Goal: Information Seeking & Learning: Learn about a topic

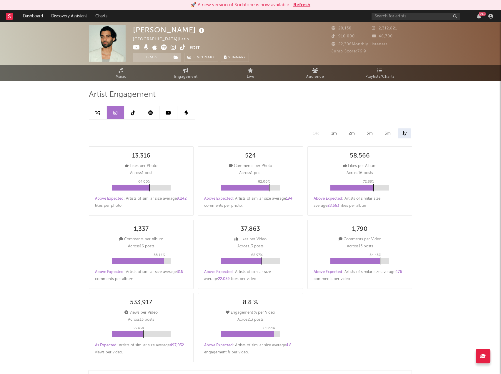
select select "6m"
click at [130, 112] on link at bounding box center [133, 112] width 18 height 13
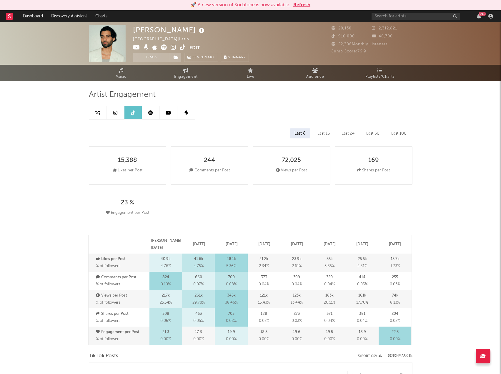
select select "6m"
click at [154, 113] on link at bounding box center [151, 112] width 18 height 13
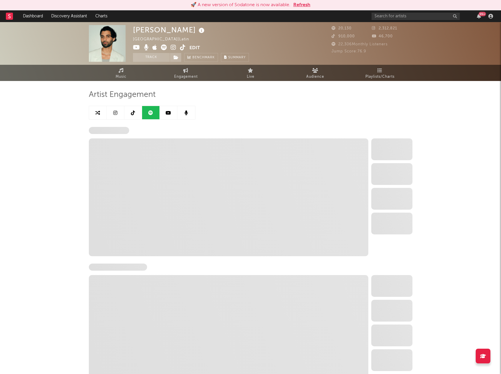
select select "6m"
select select "1w"
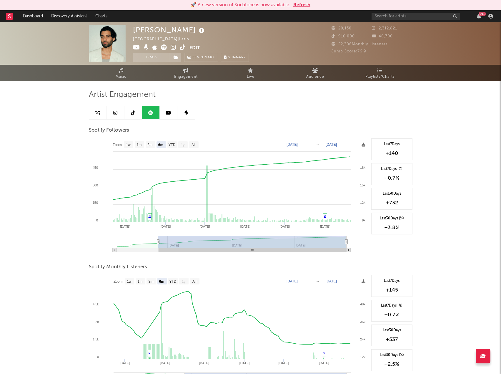
click at [166, 112] on icon at bounding box center [168, 112] width 5 height 5
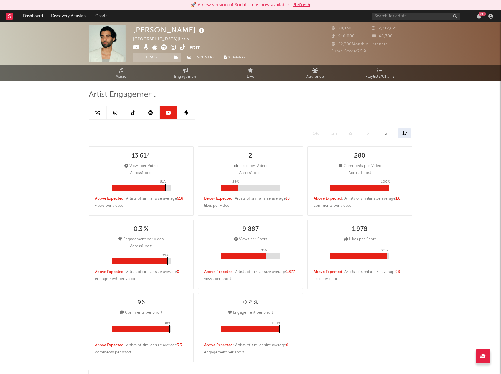
select select "6m"
click at [187, 74] on span "Engagement" at bounding box center [186, 76] width 24 height 7
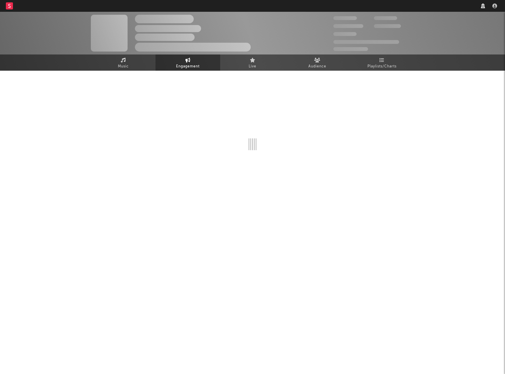
select select "1w"
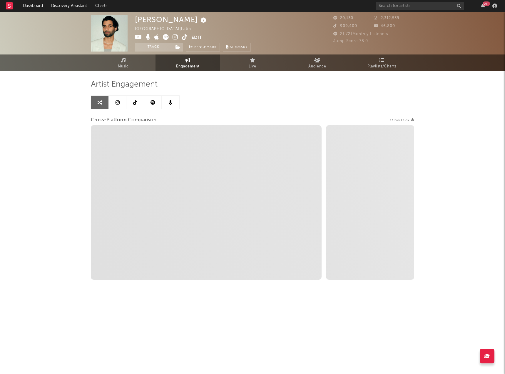
select select "1m"
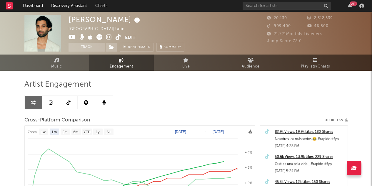
select select "1m"
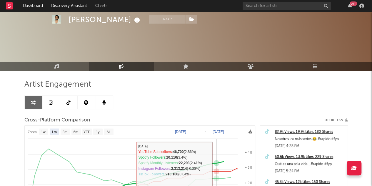
scroll to position [51, 0]
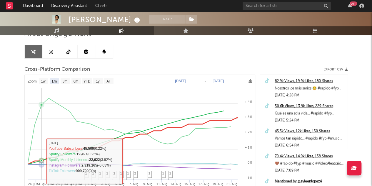
click at [39, 163] on icon at bounding box center [129, 164] width 217 height 3
